Goal: Navigation & Orientation: Find specific page/section

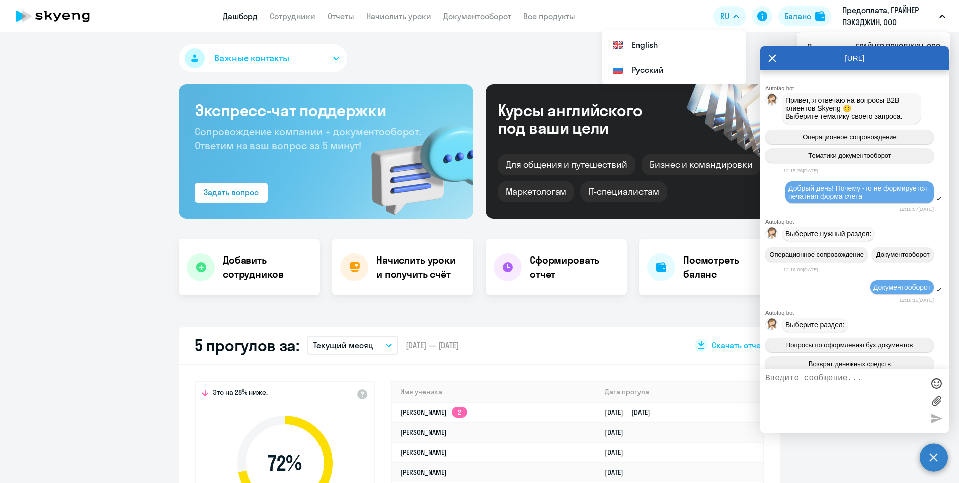
select select "30"
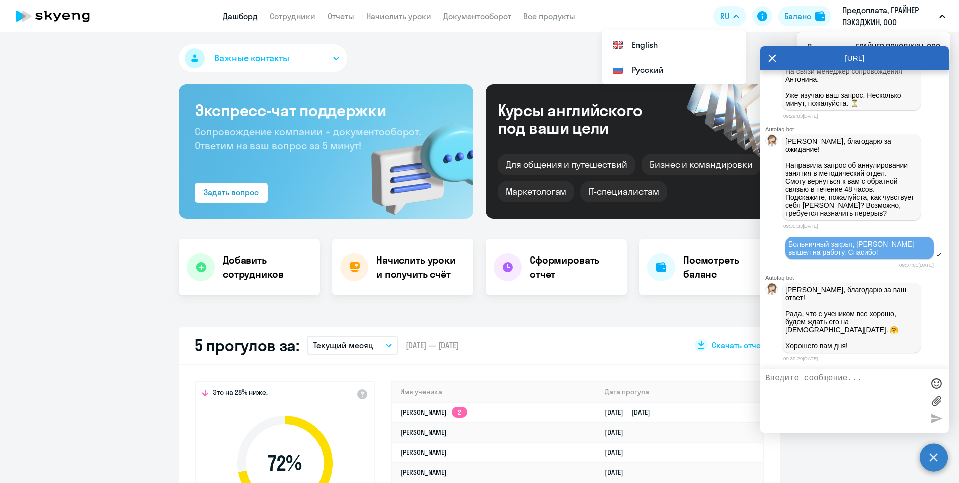
click at [824, 452] on app-truancy-attendance-dashboard "5 прогулов за: Текущий месяц – [DATE] — [DATE] Скачать отчет Это на 28% ниже, 7…" at bounding box center [479, 453] width 959 height 252
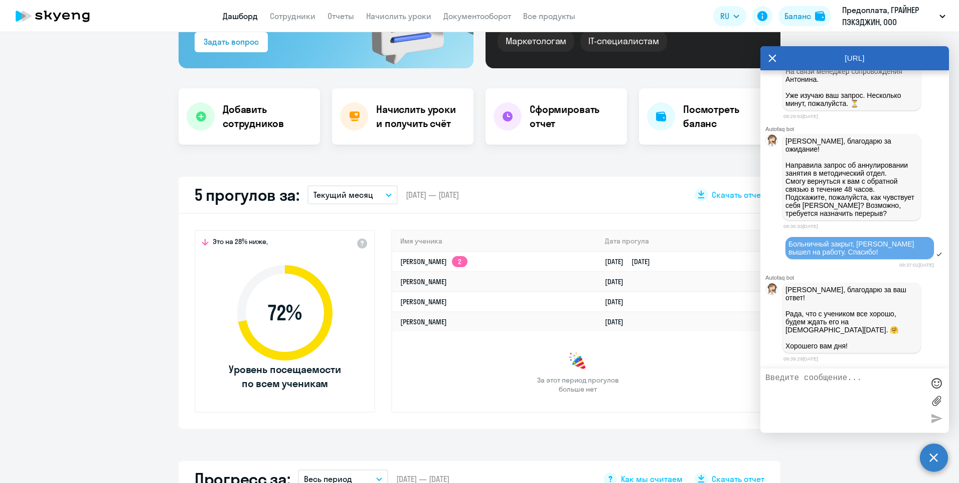
scroll to position [0, 0]
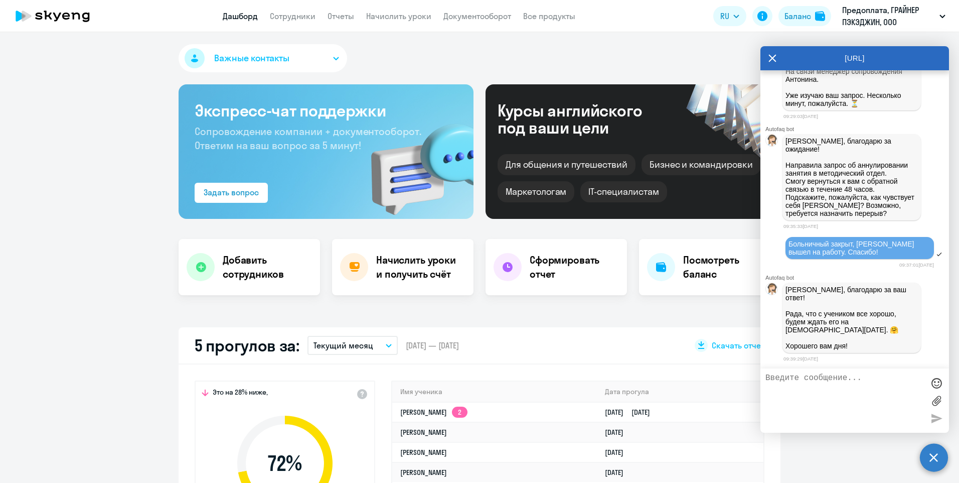
click at [239, 19] on link "Дашборд" at bounding box center [240, 16] width 35 height 10
click at [301, 19] on link "Сотрудники" at bounding box center [293, 16] width 46 height 10
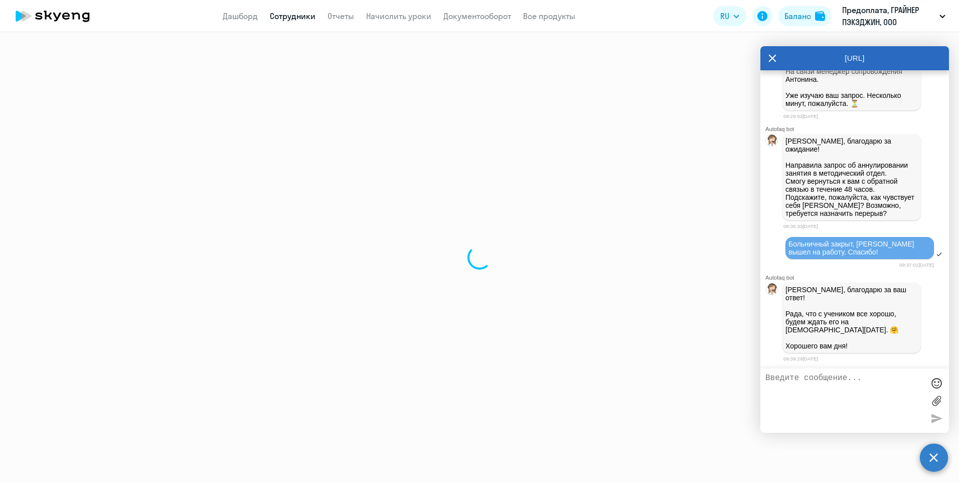
select select "30"
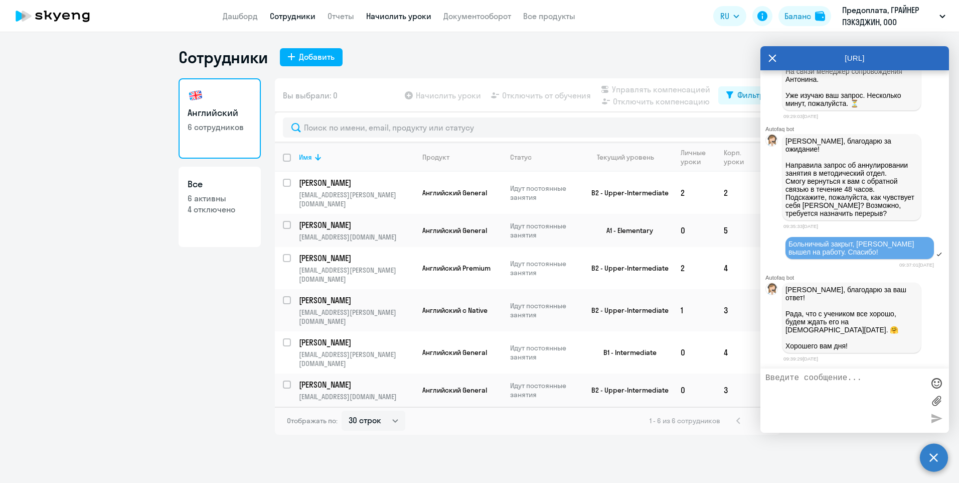
click at [378, 14] on link "Начислить уроки" at bounding box center [398, 16] width 65 height 10
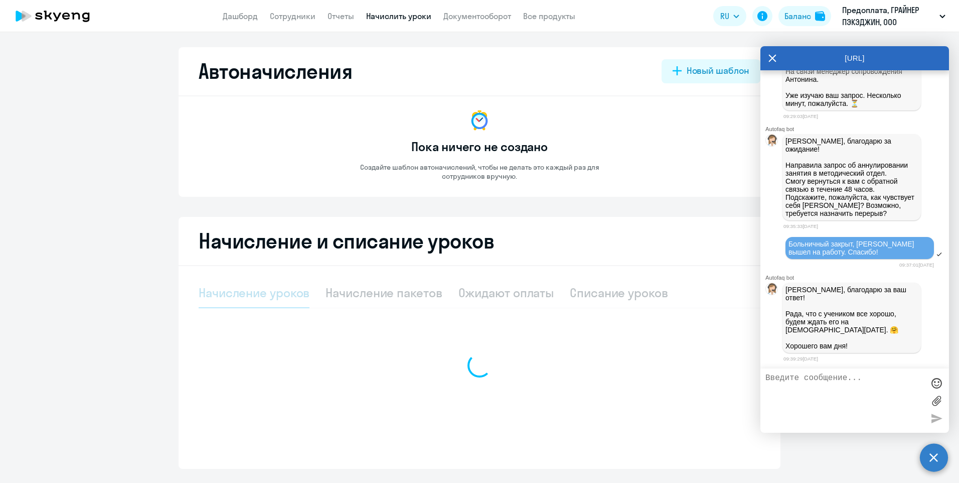
select select "10"
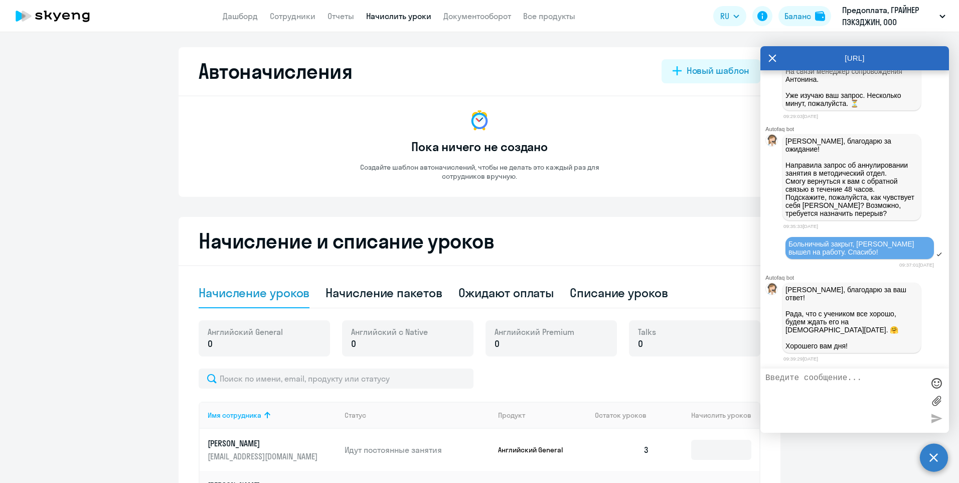
click at [771, 58] on icon at bounding box center [773, 58] width 8 height 24
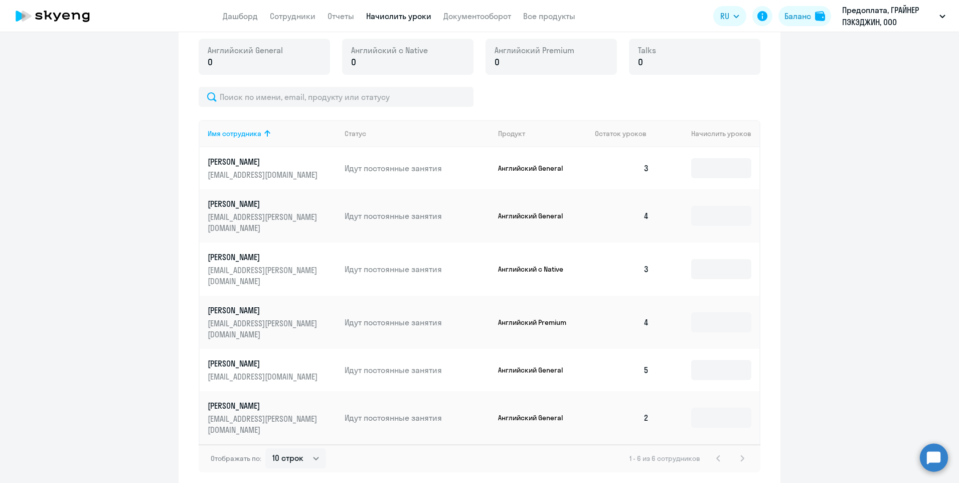
scroll to position [283, 0]
